Goal: Information Seeking & Learning: Learn about a topic

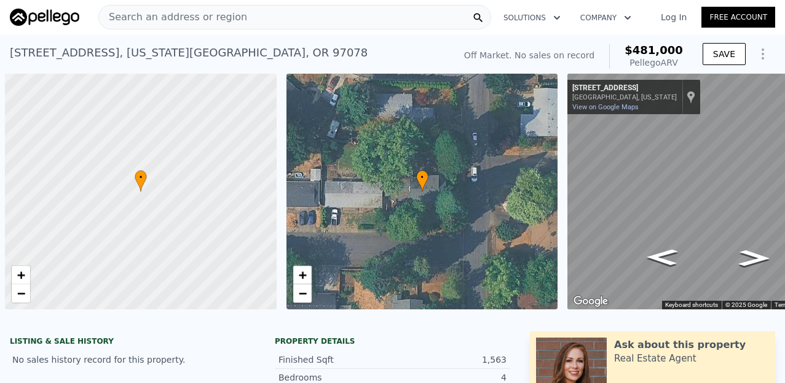
scroll to position [0, 5]
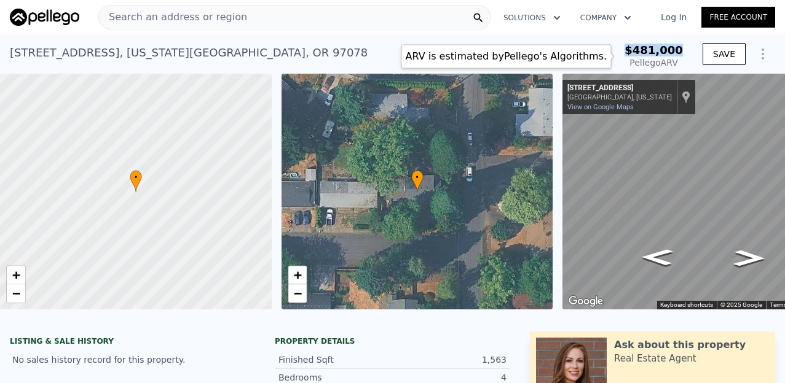
drag, startPoint x: 682, startPoint y: 50, endPoint x: 627, endPoint y: 49, distance: 54.7
click at [627, 49] on div "$481,000 Pellego ARV" at bounding box center [646, 56] width 74 height 25
click at [678, 52] on span "$481,000" at bounding box center [653, 50] width 58 height 13
drag, startPoint x: 683, startPoint y: 50, endPoint x: 632, endPoint y: 50, distance: 51.0
click at [632, 50] on div "Off Market. No sales on record ARV is estimated by [PERSON_NAME] 's Algorithms.…" at bounding box center [573, 56] width 229 height 34
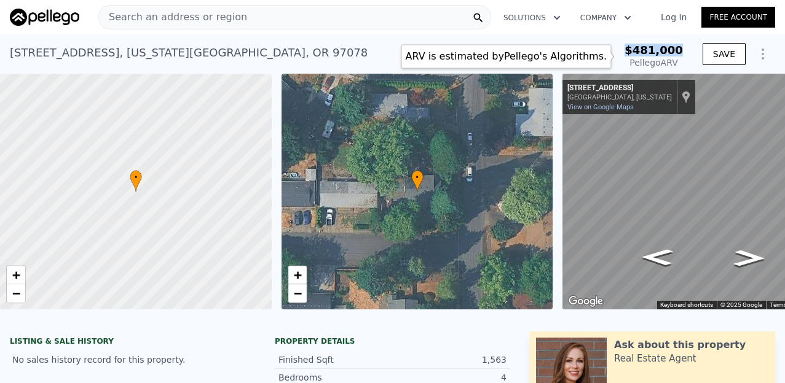
click at [668, 50] on span "$481,000" at bounding box center [653, 50] width 58 height 13
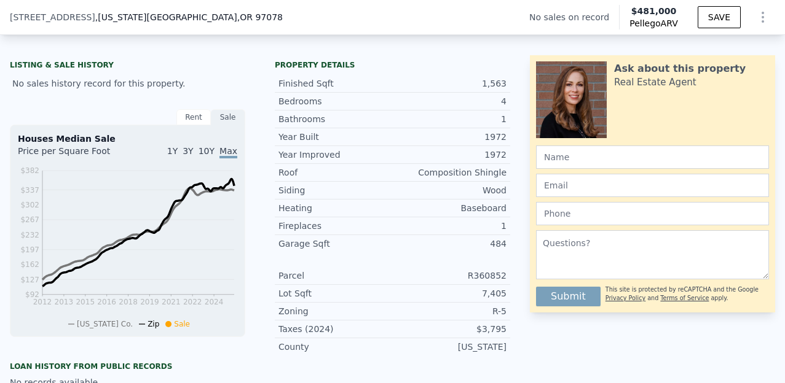
scroll to position [0, 0]
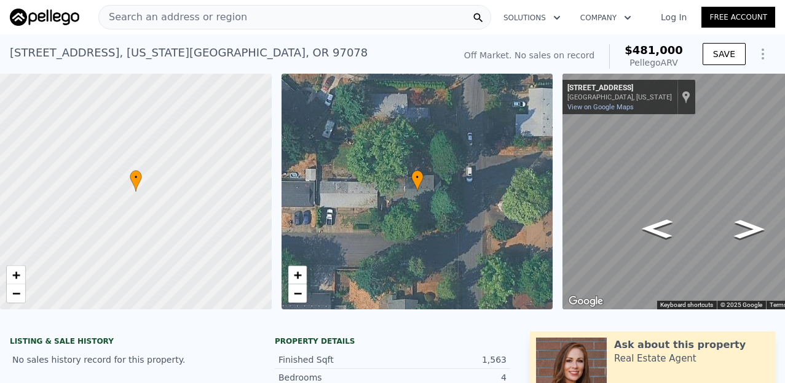
click at [244, 17] on div "Search an address or region" at bounding box center [294, 17] width 393 height 25
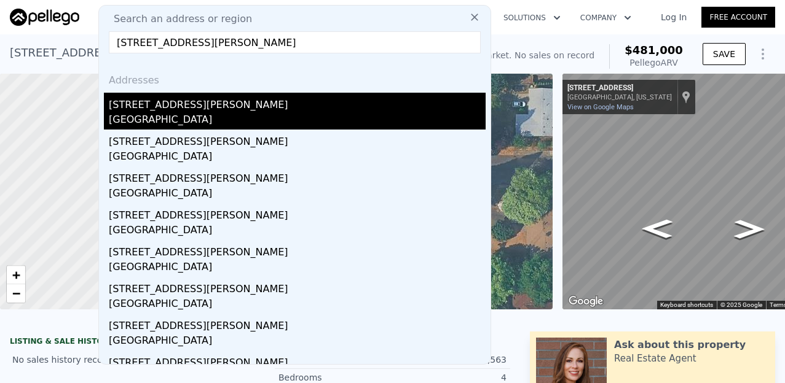
type input "[STREET_ADDRESS][PERSON_NAME]"
click at [205, 106] on div "[STREET_ADDRESS][PERSON_NAME]" at bounding box center [297, 103] width 377 height 20
